Goal: Communication & Community: Participate in discussion

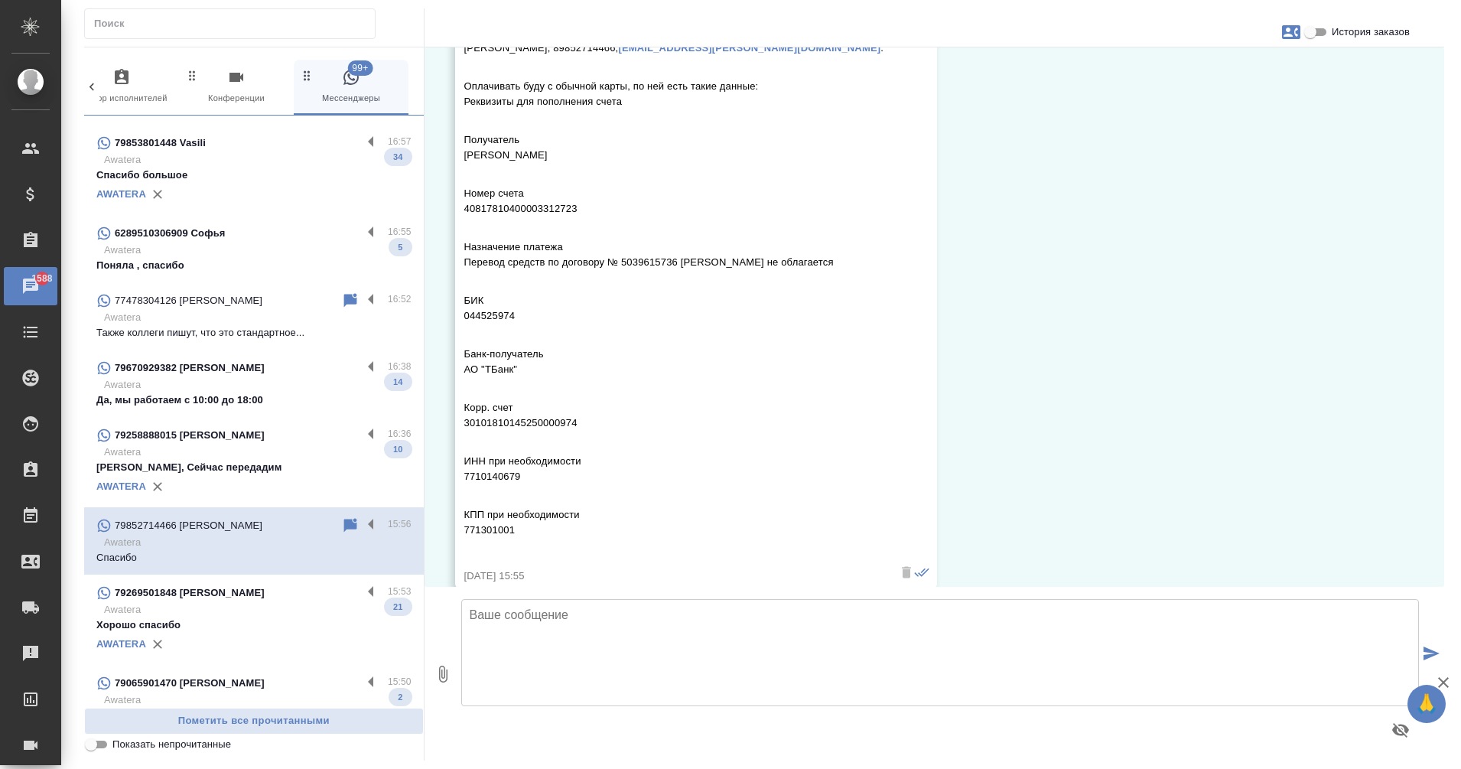
scroll to position [851, 0]
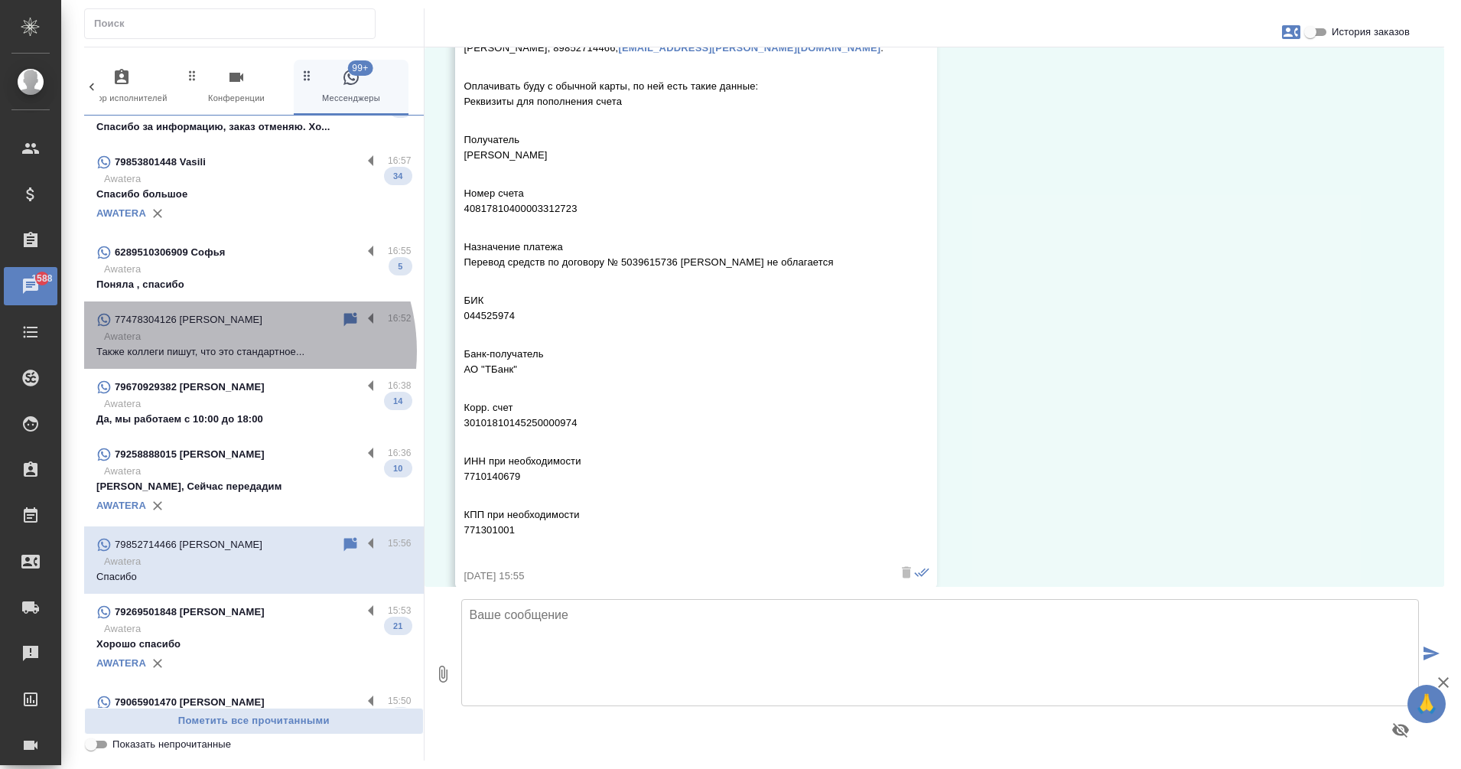
click at [223, 351] on p "Также коллеги пишут, что это стандартное..." at bounding box center [253, 351] width 315 height 15
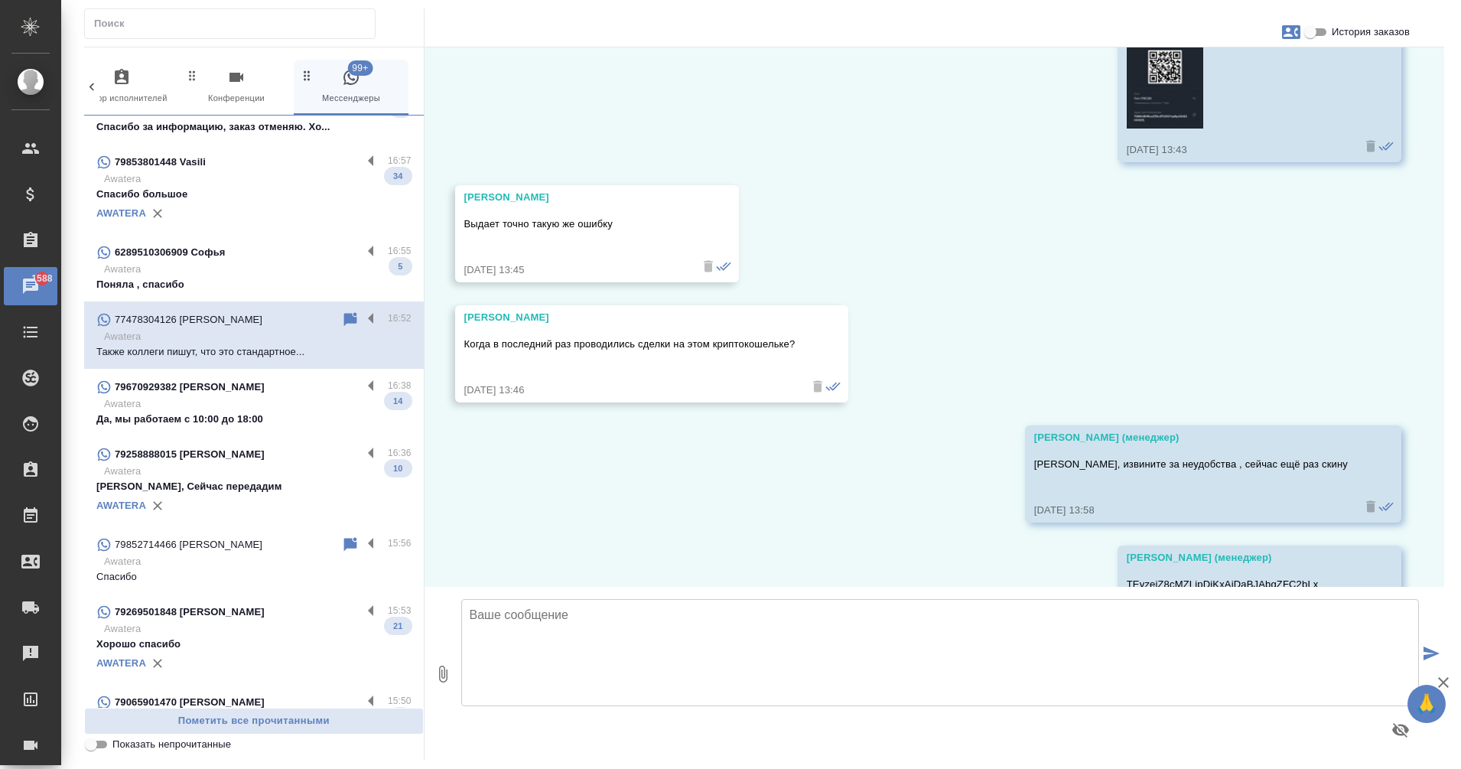
scroll to position [5456, 0]
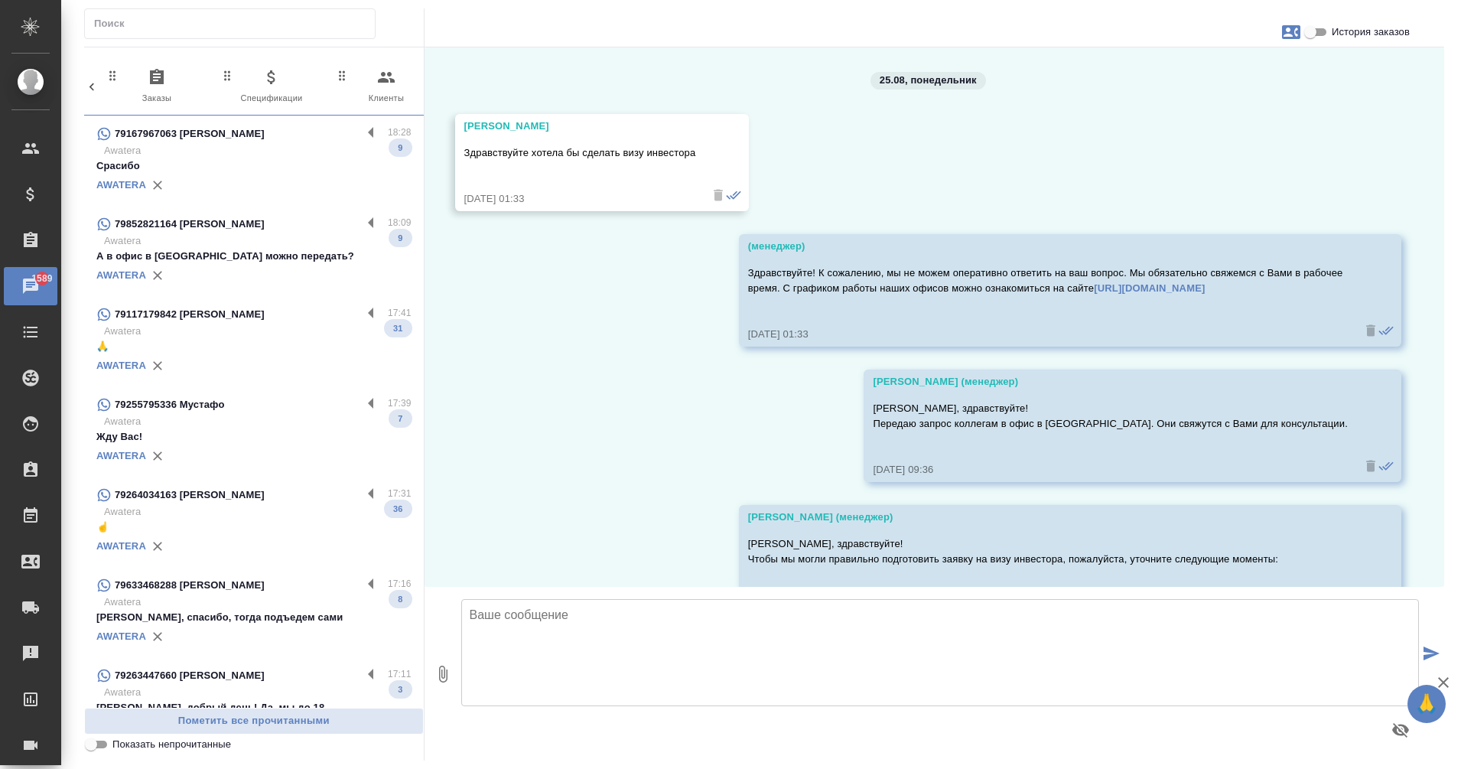
scroll to position [5456, 0]
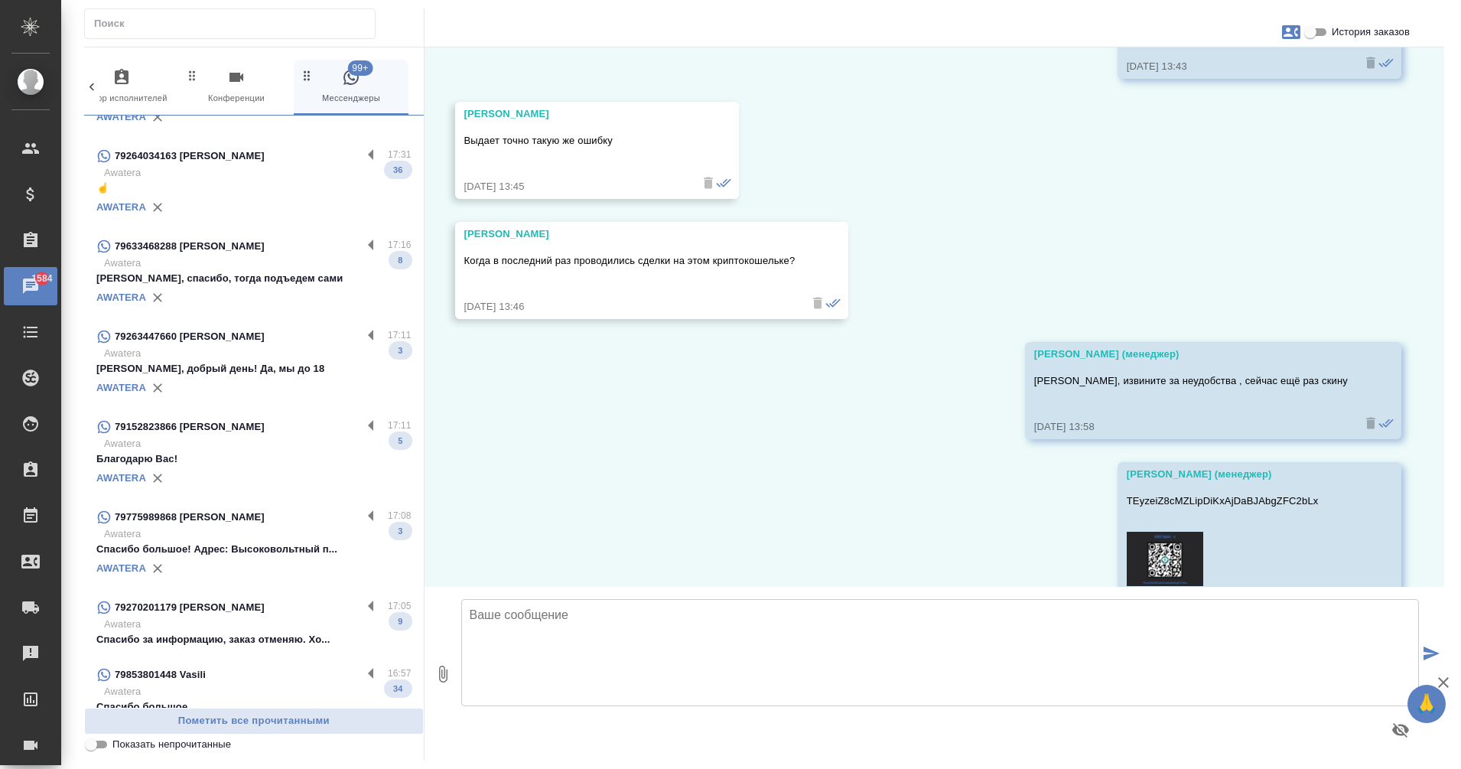
scroll to position [337, 0]
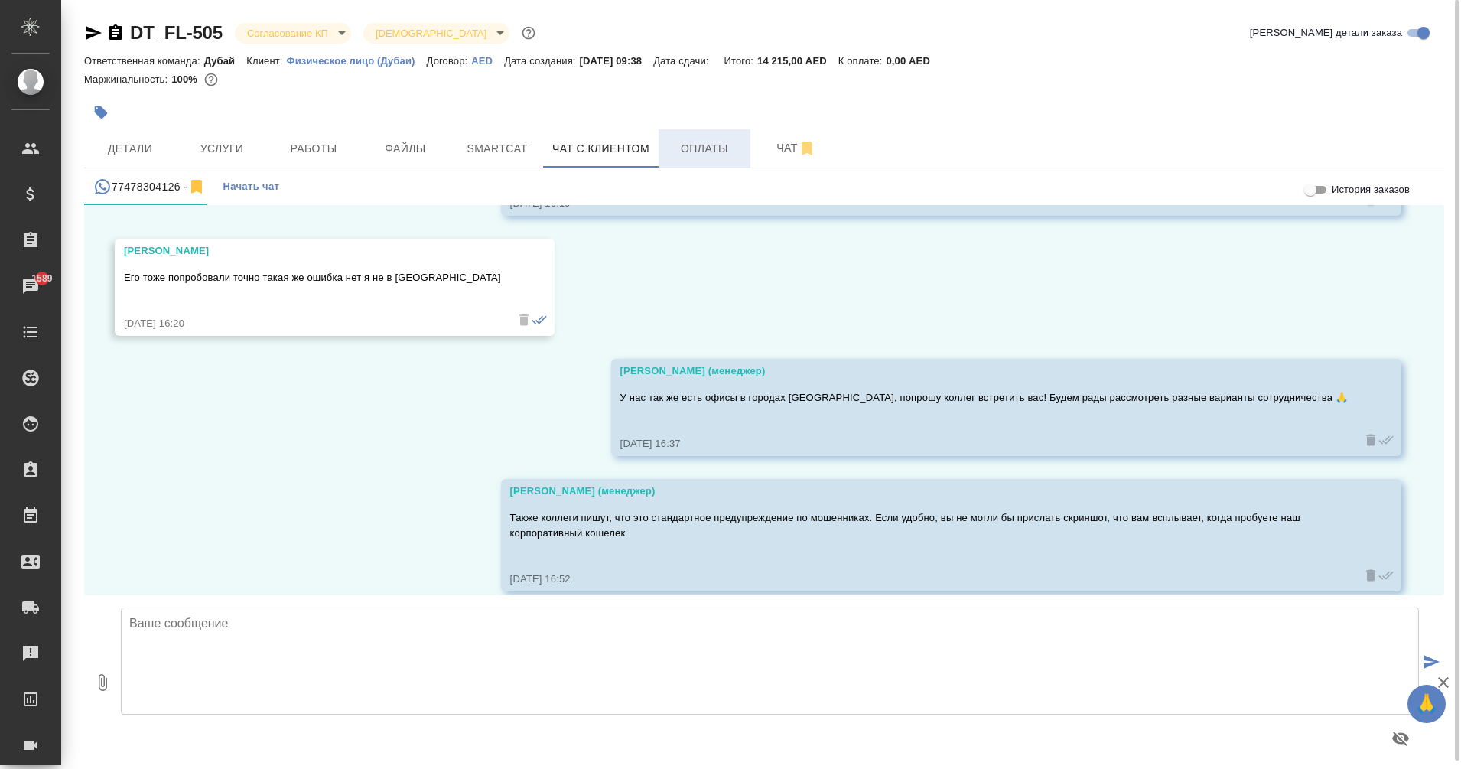
scroll to position [6992, 0]
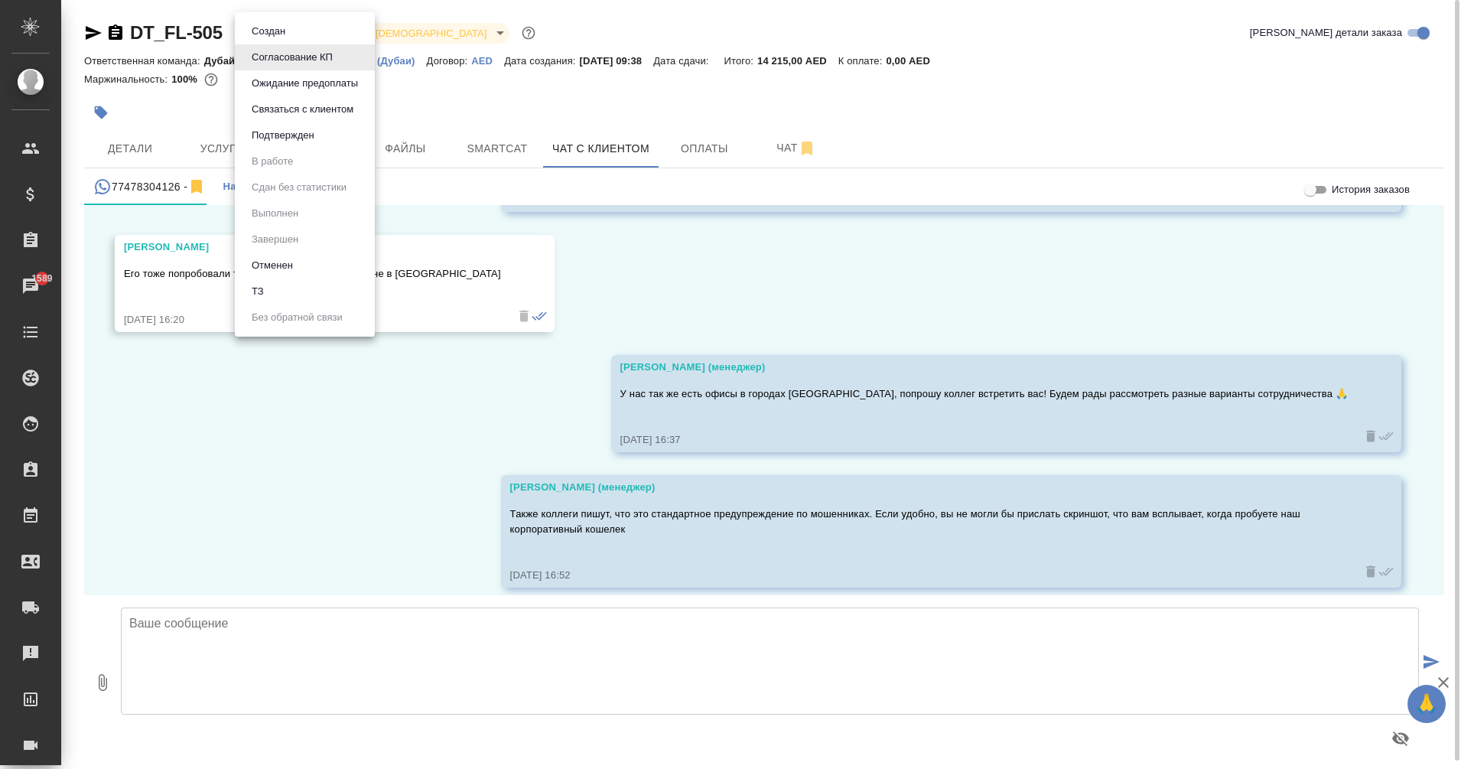
click at [316, 29] on body "🙏 .cls-1 fill:#fff; AWATERA Eganian Margarita Клиенты Спецификации Заказы 1589 …" at bounding box center [730, 384] width 1461 height 769
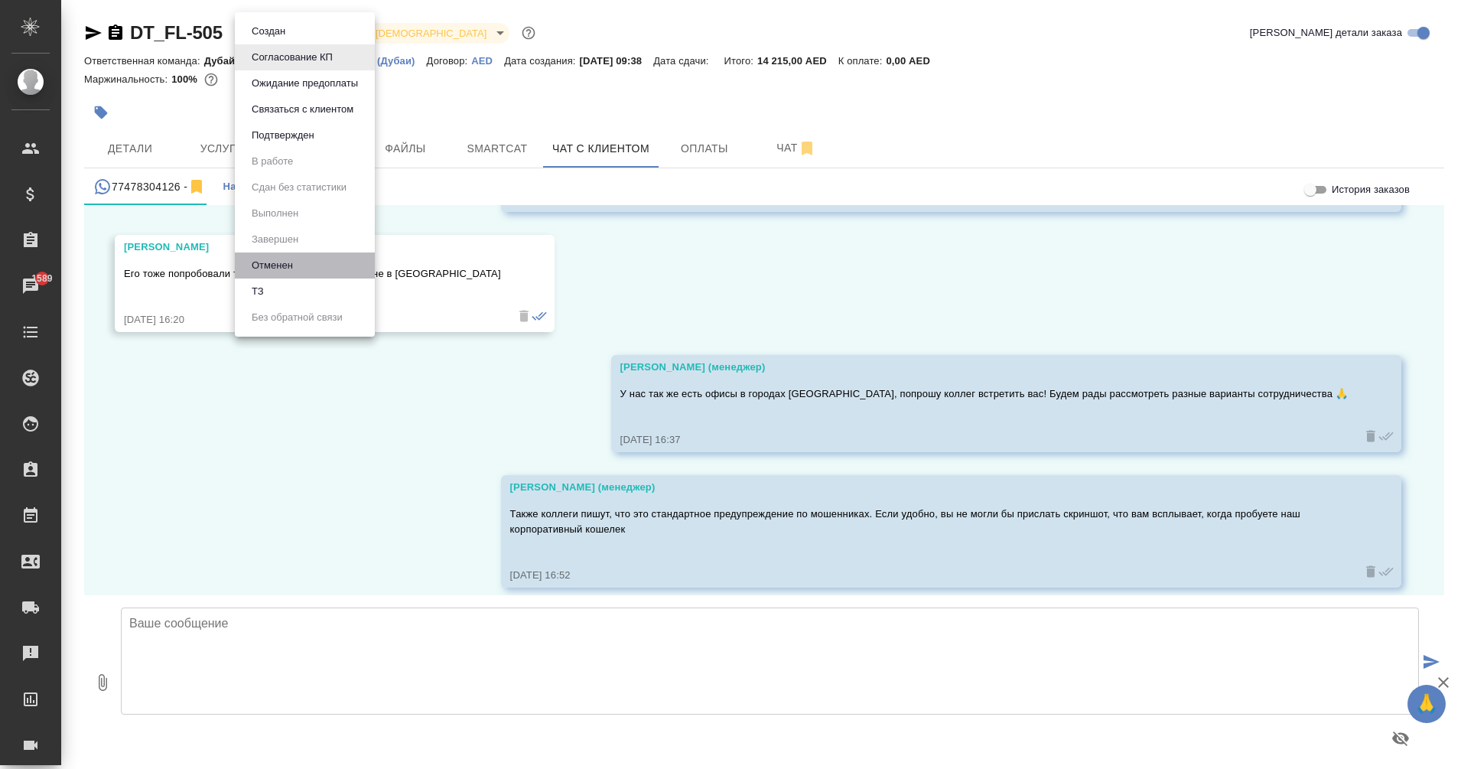
click at [300, 261] on li "Отменен" at bounding box center [305, 265] width 140 height 26
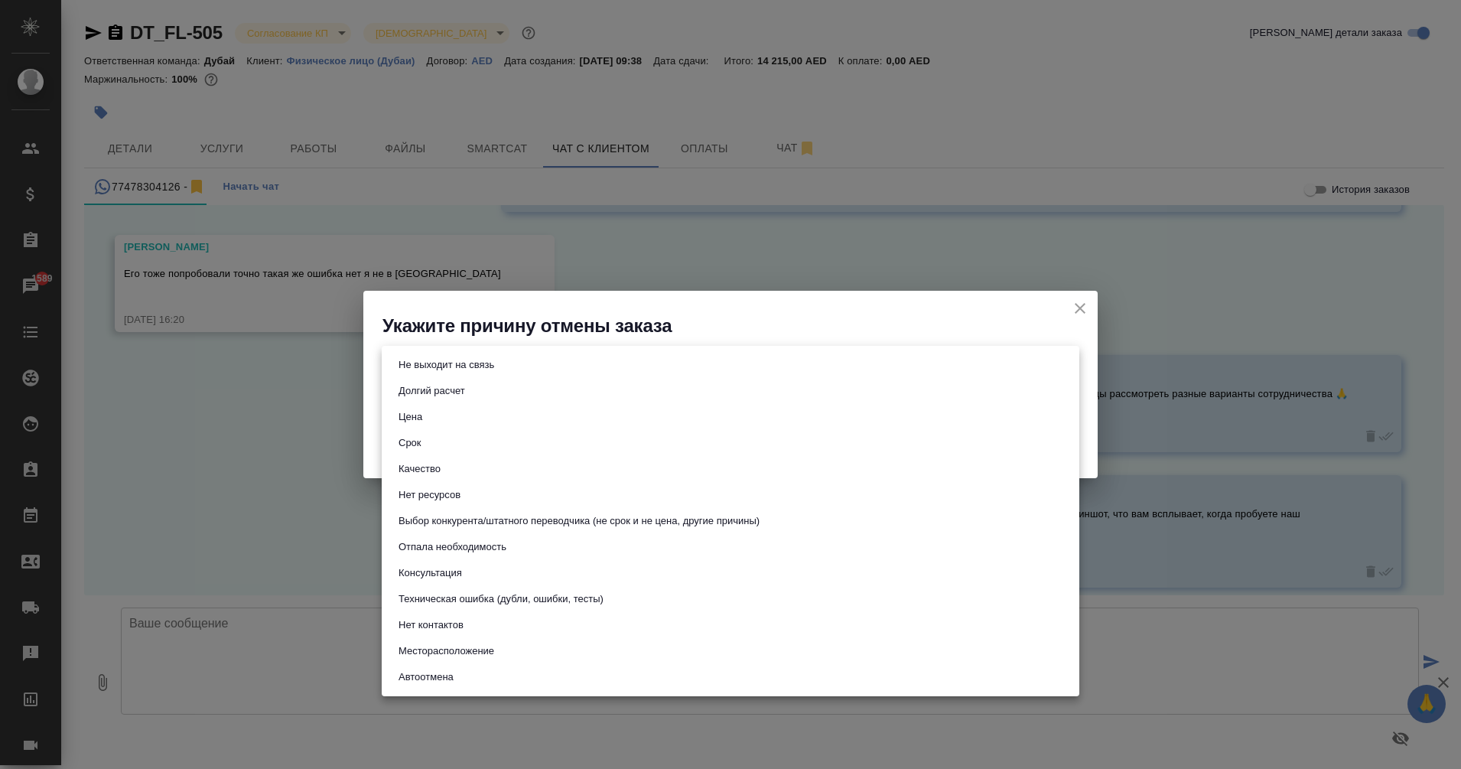
click at [549, 369] on body "🙏 .cls-1 fill:#fff; AWATERA Eganian Margarita Клиенты Спецификации Заказы 1589 …" at bounding box center [730, 384] width 1461 height 769
click at [216, 498] on div at bounding box center [730, 384] width 1461 height 769
